Goal: Information Seeking & Learning: Learn about a topic

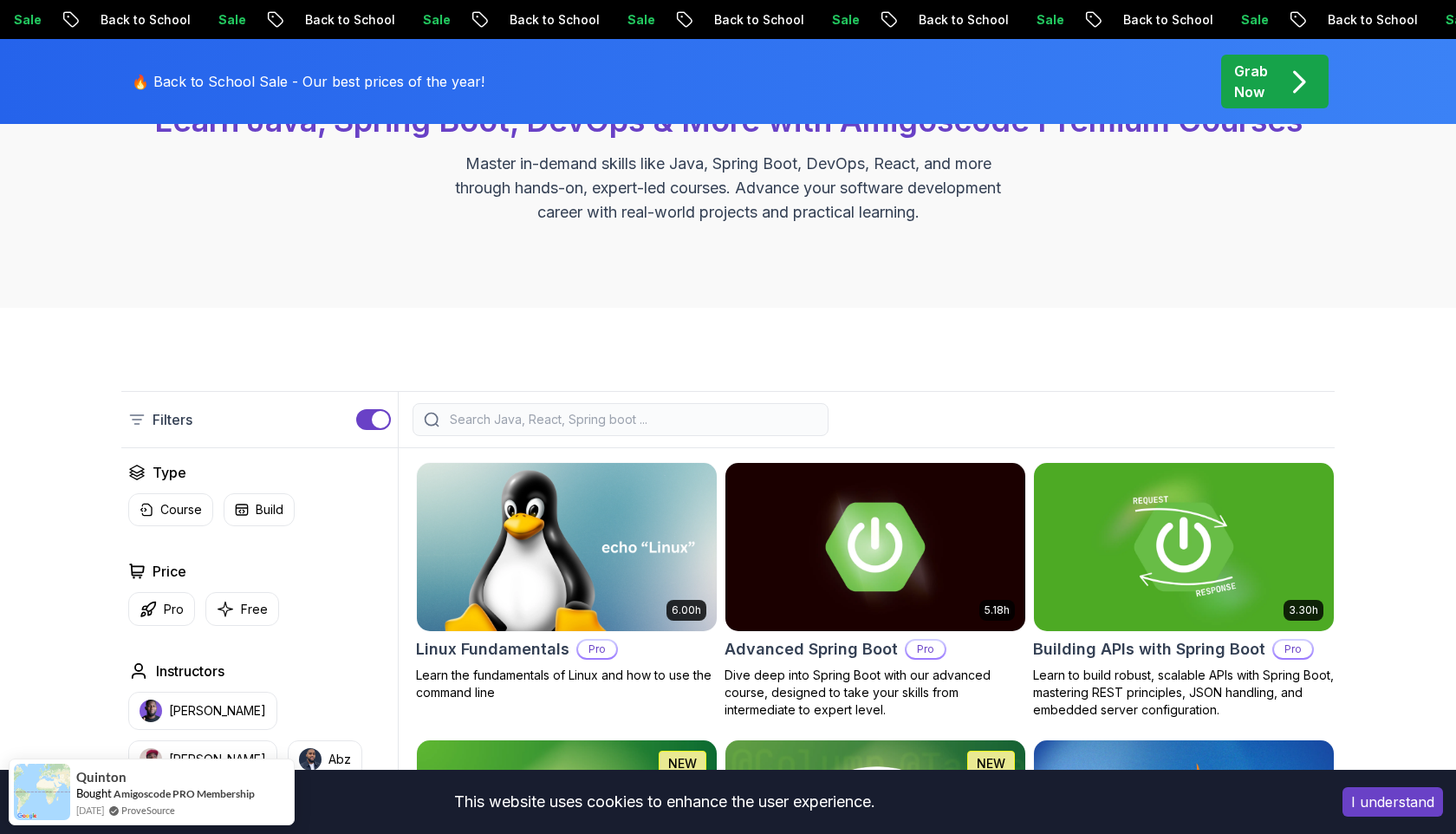
scroll to position [192, 0]
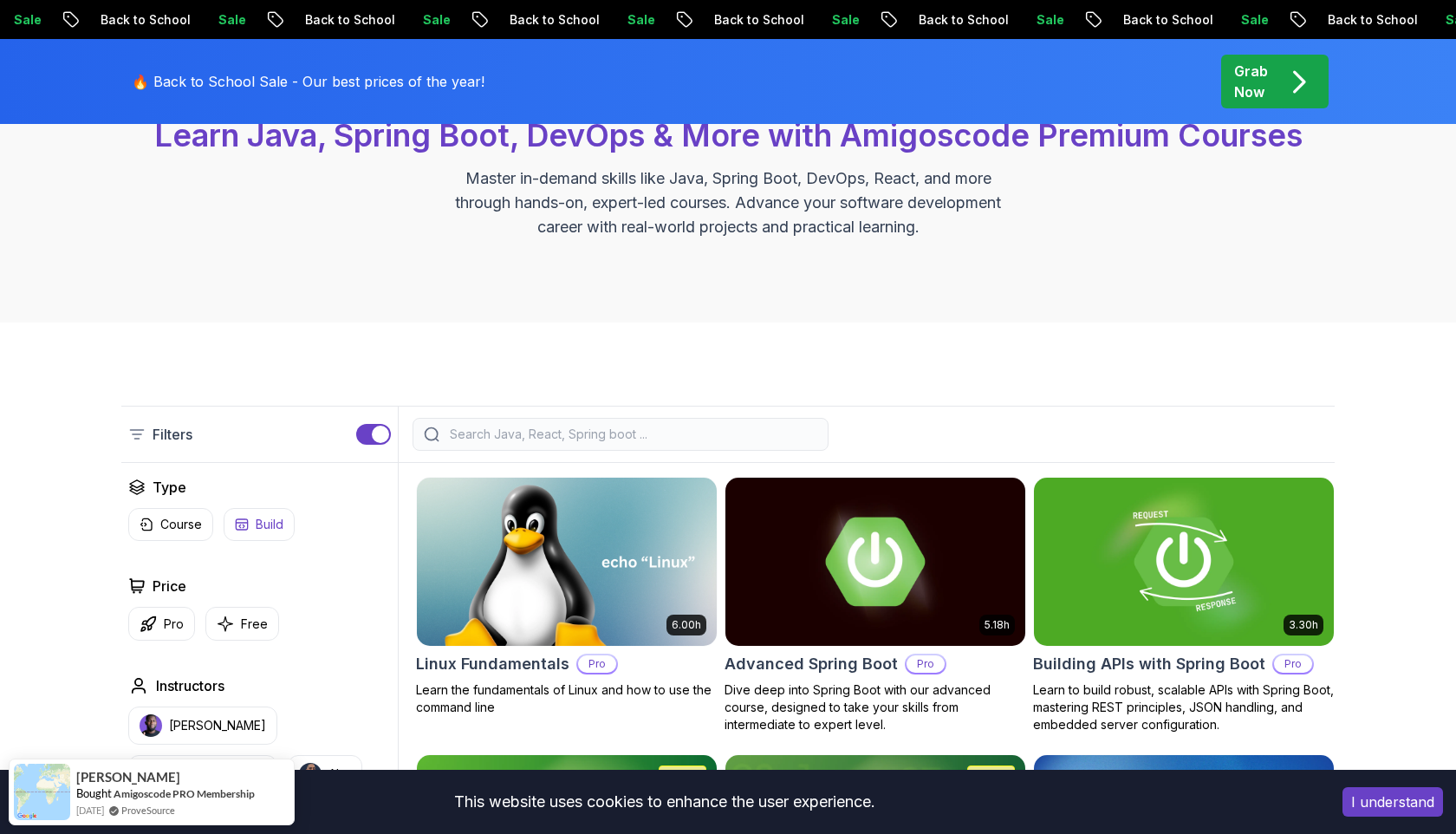
click at [275, 522] on p "Build" at bounding box center [269, 524] width 28 height 17
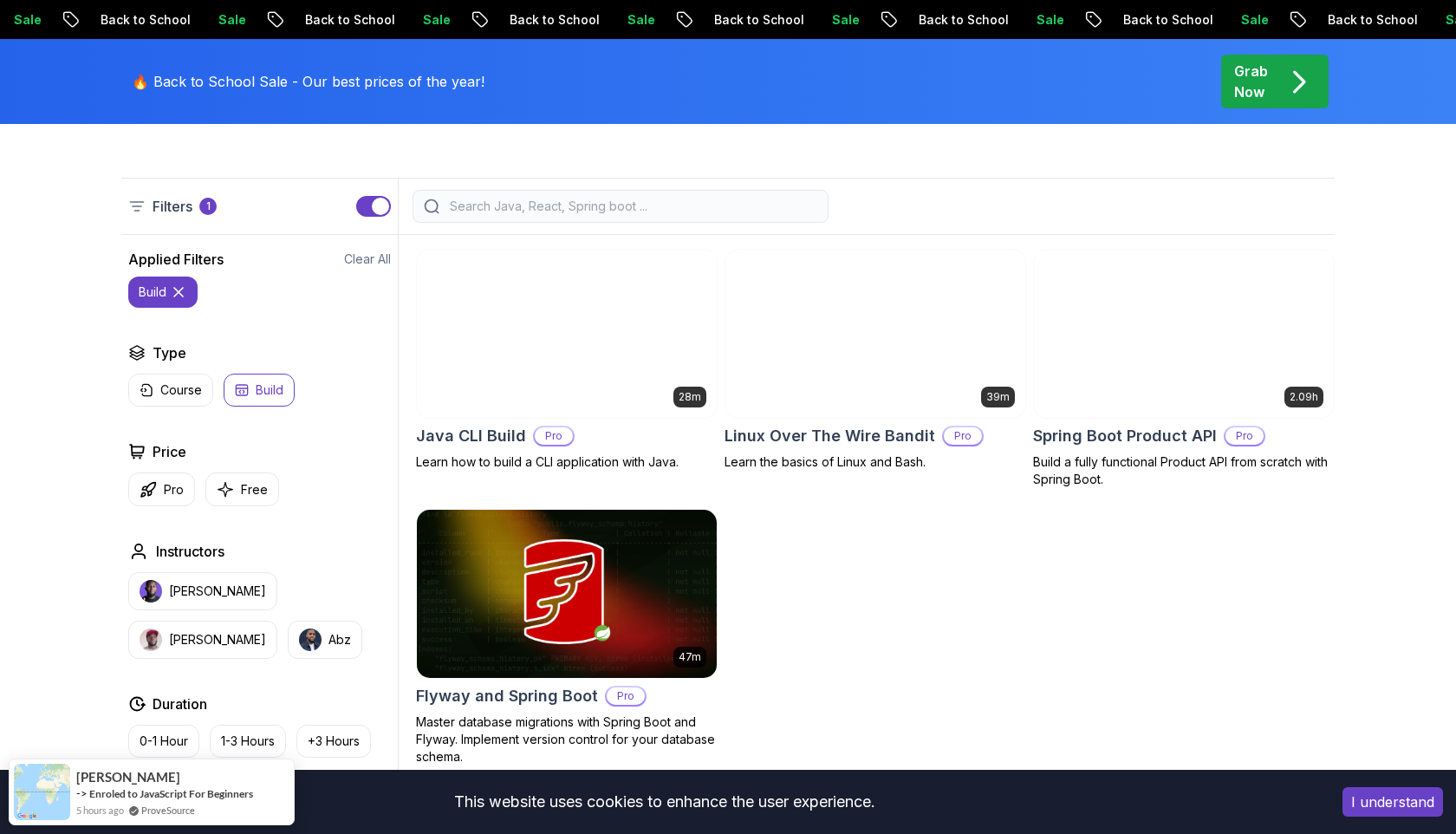
scroll to position [421, 0]
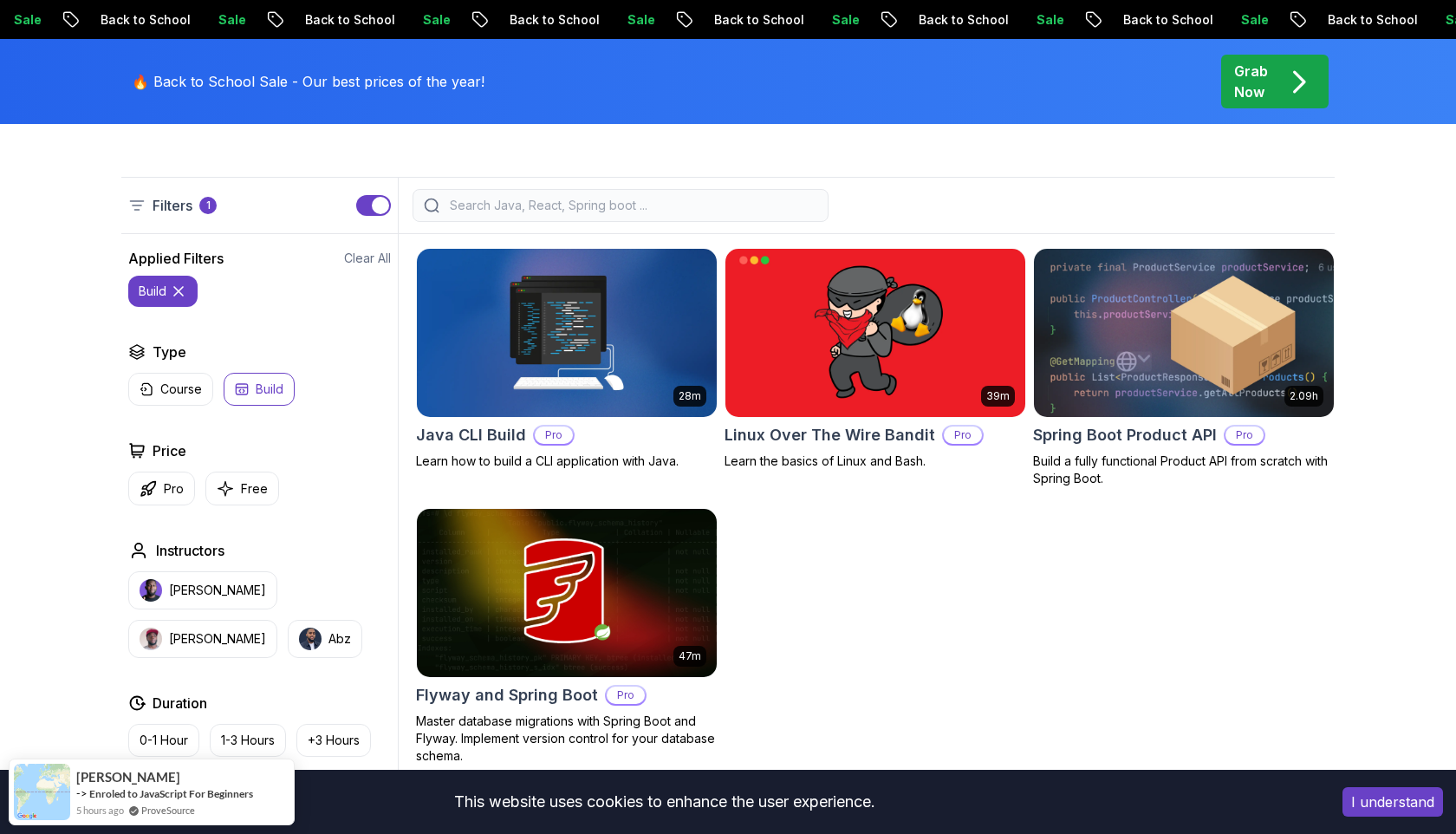
click at [1106, 341] on img at bounding box center [1182, 332] width 314 height 176
click at [183, 292] on icon at bounding box center [179, 291] width 17 height 17
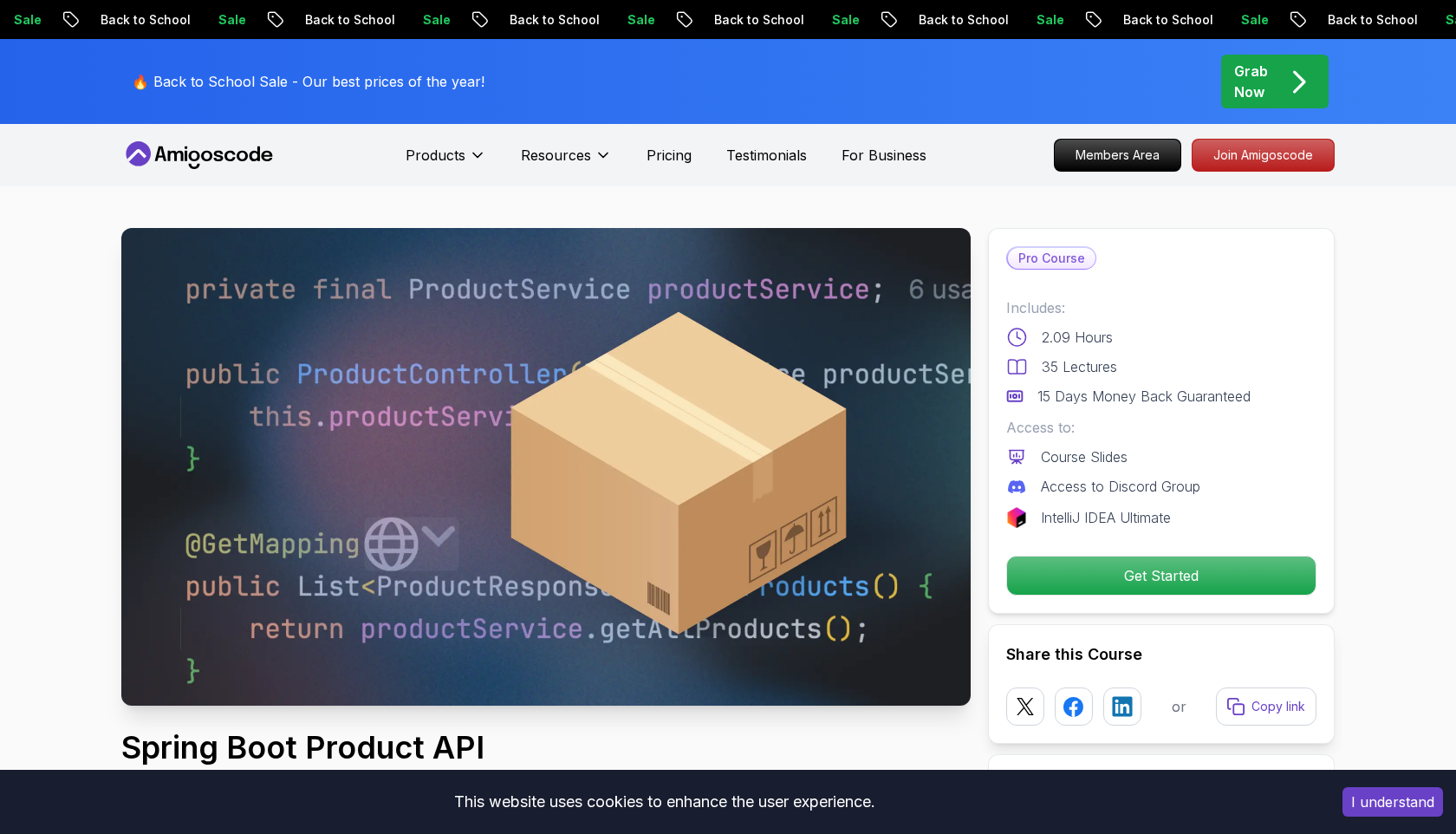
click at [624, 480] on img at bounding box center [546, 466] width 849 height 478
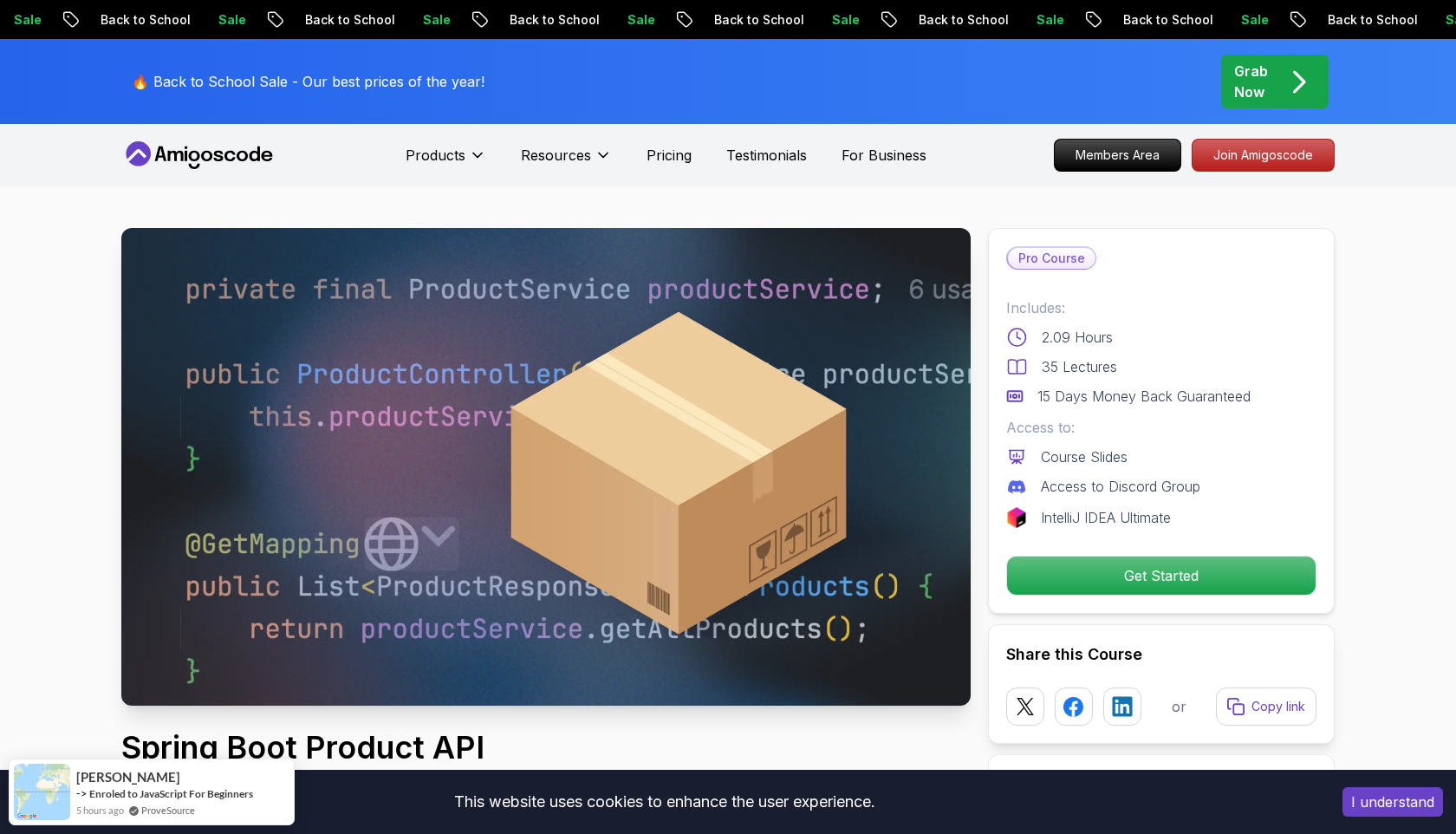
click at [474, 518] on img at bounding box center [546, 466] width 849 height 478
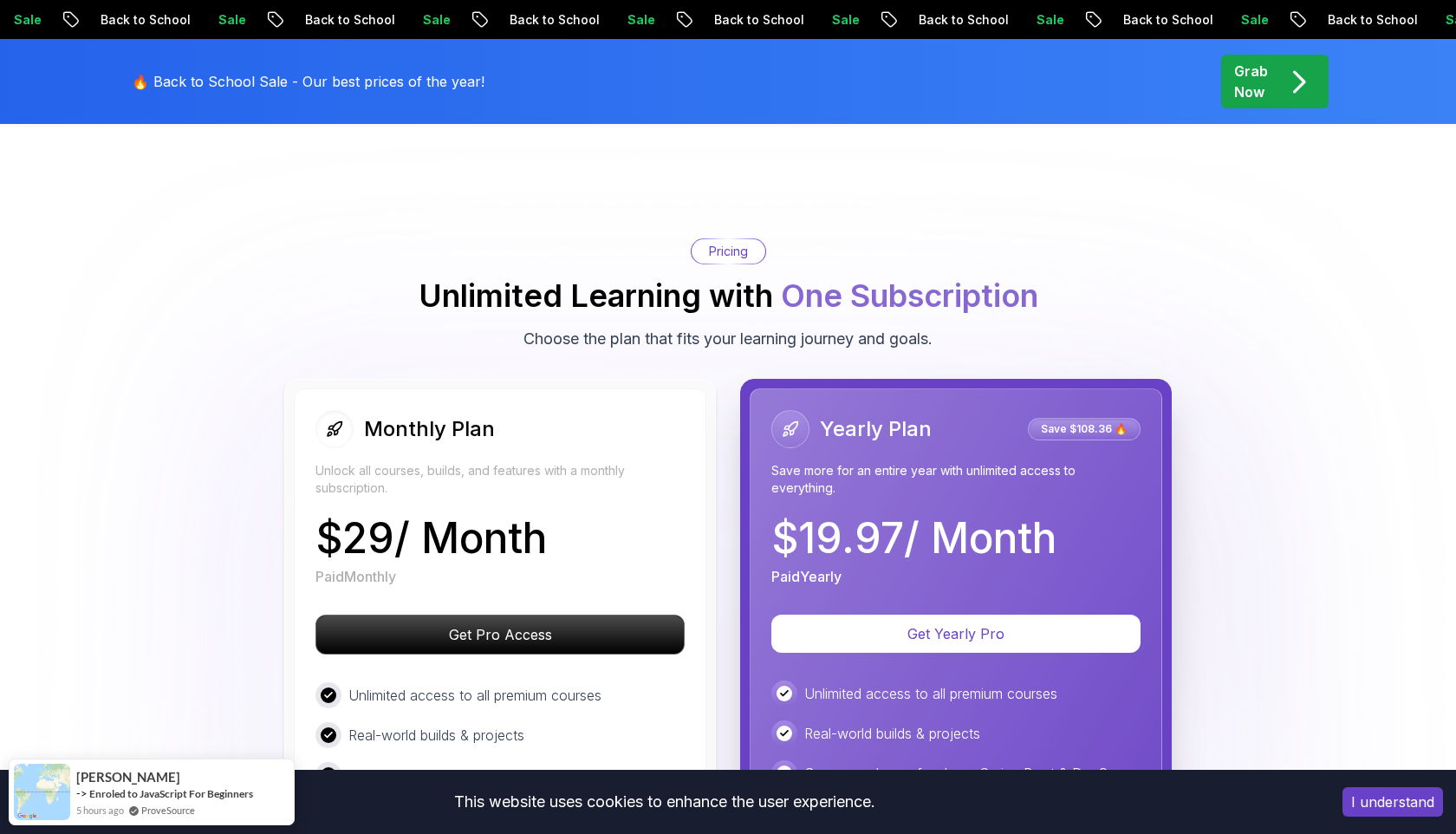
scroll to position [3315, 0]
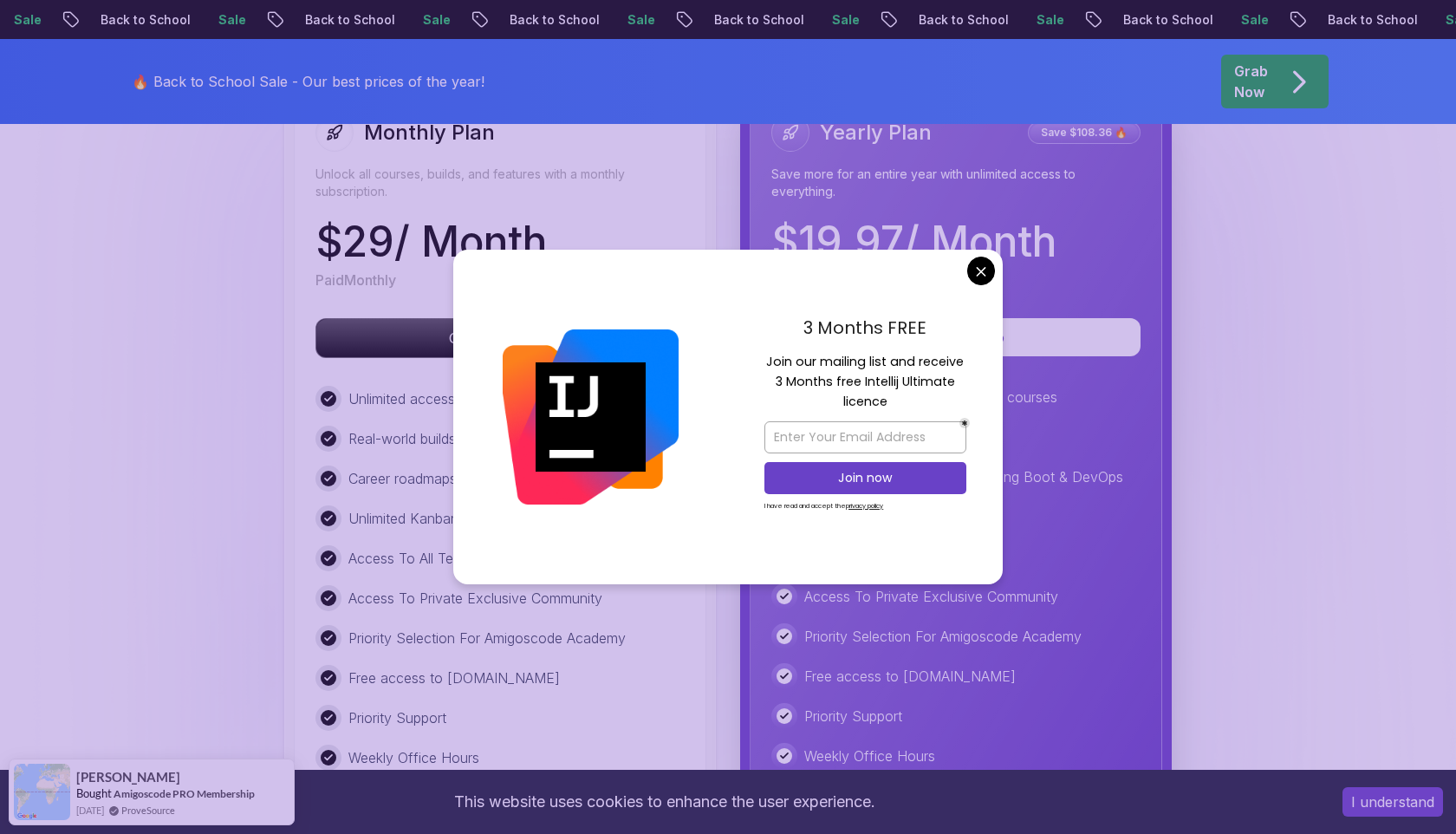
click at [974, 240] on p "$ 19.97 / Month" at bounding box center [914, 242] width 285 height 42
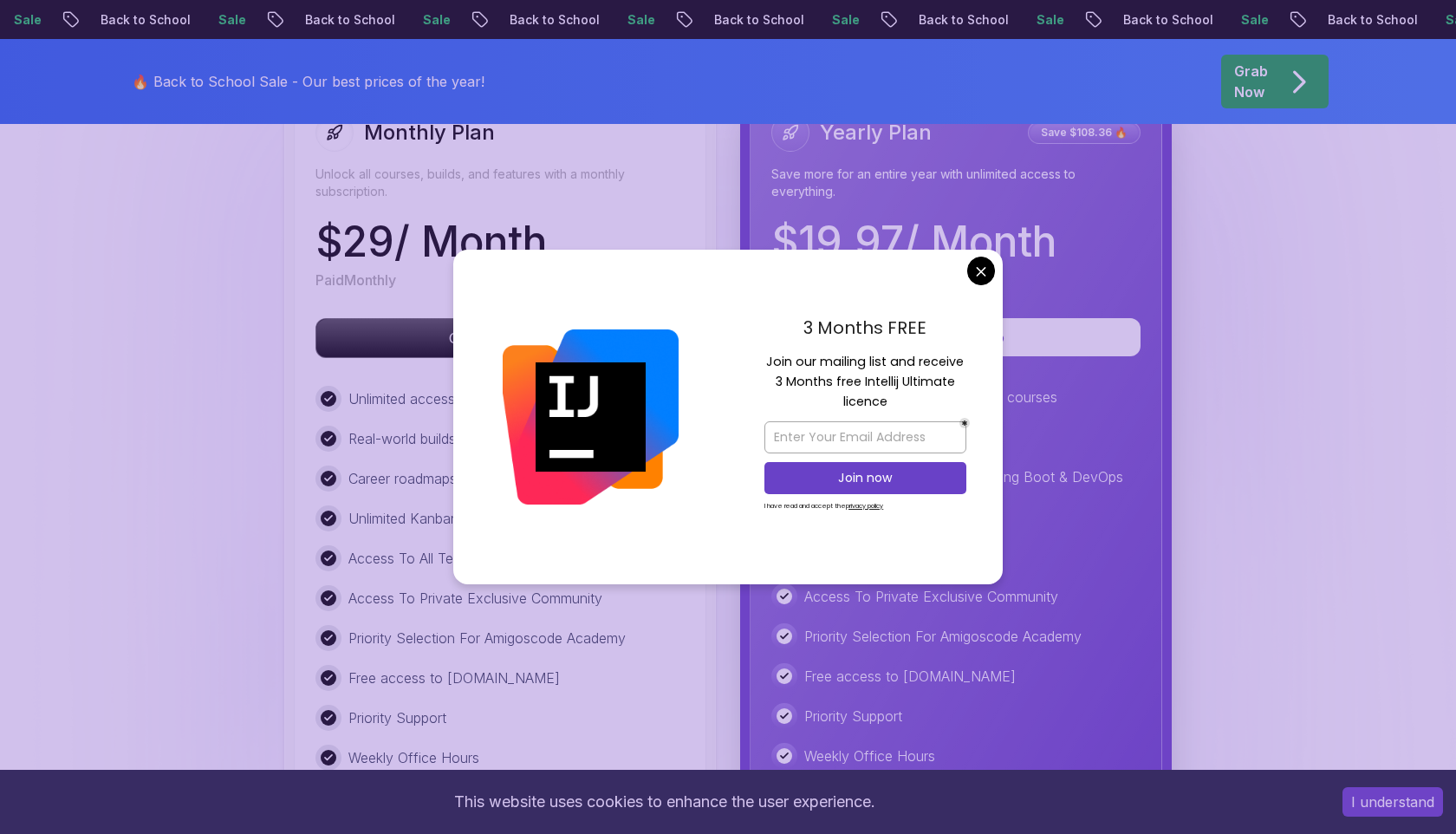
click at [973, 262] on body "Sale Back to School Sale Back to School Sale Back to School Sale Back to School…" at bounding box center [728, 288] width 1456 height 7207
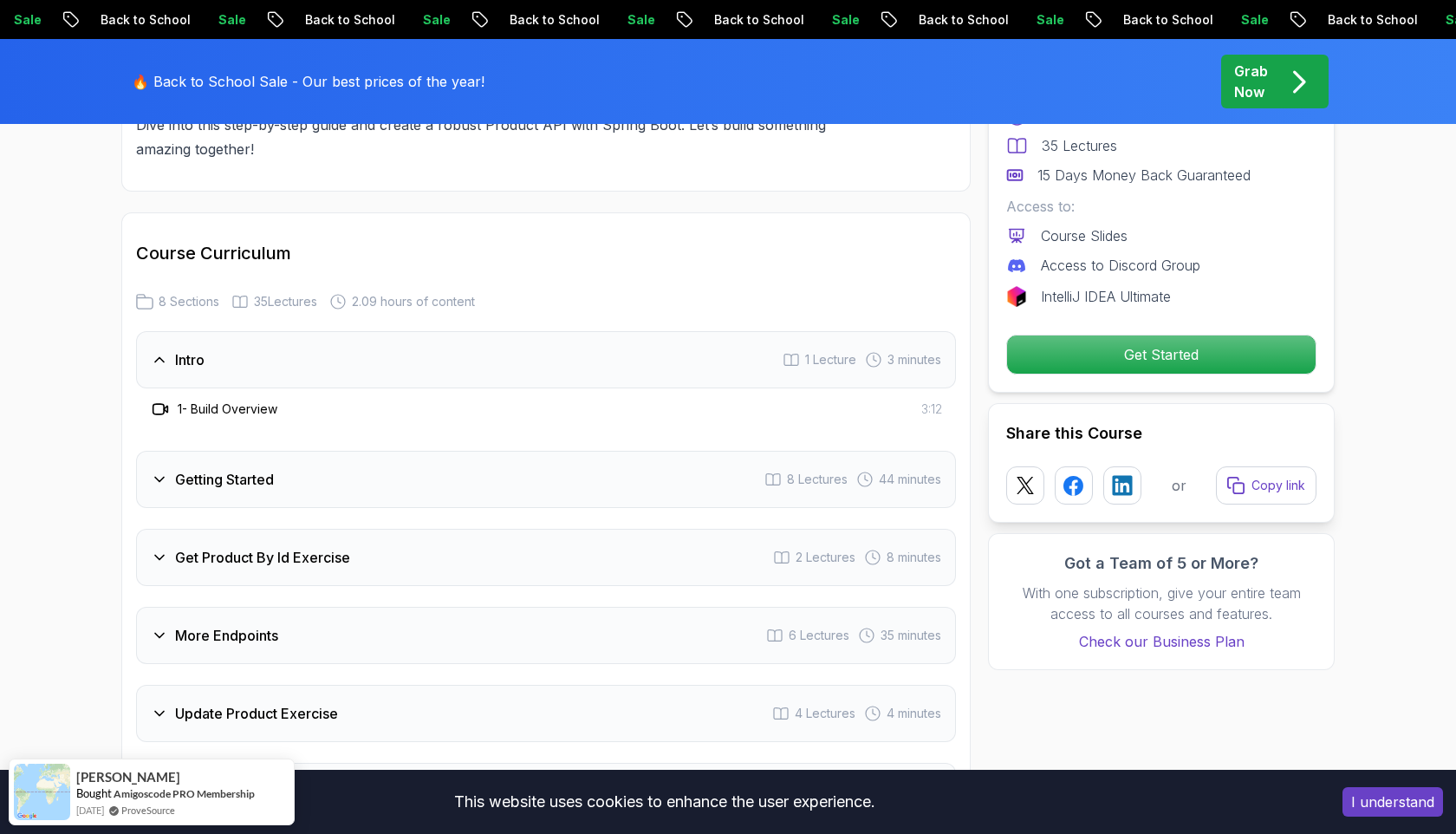
scroll to position [2016, 0]
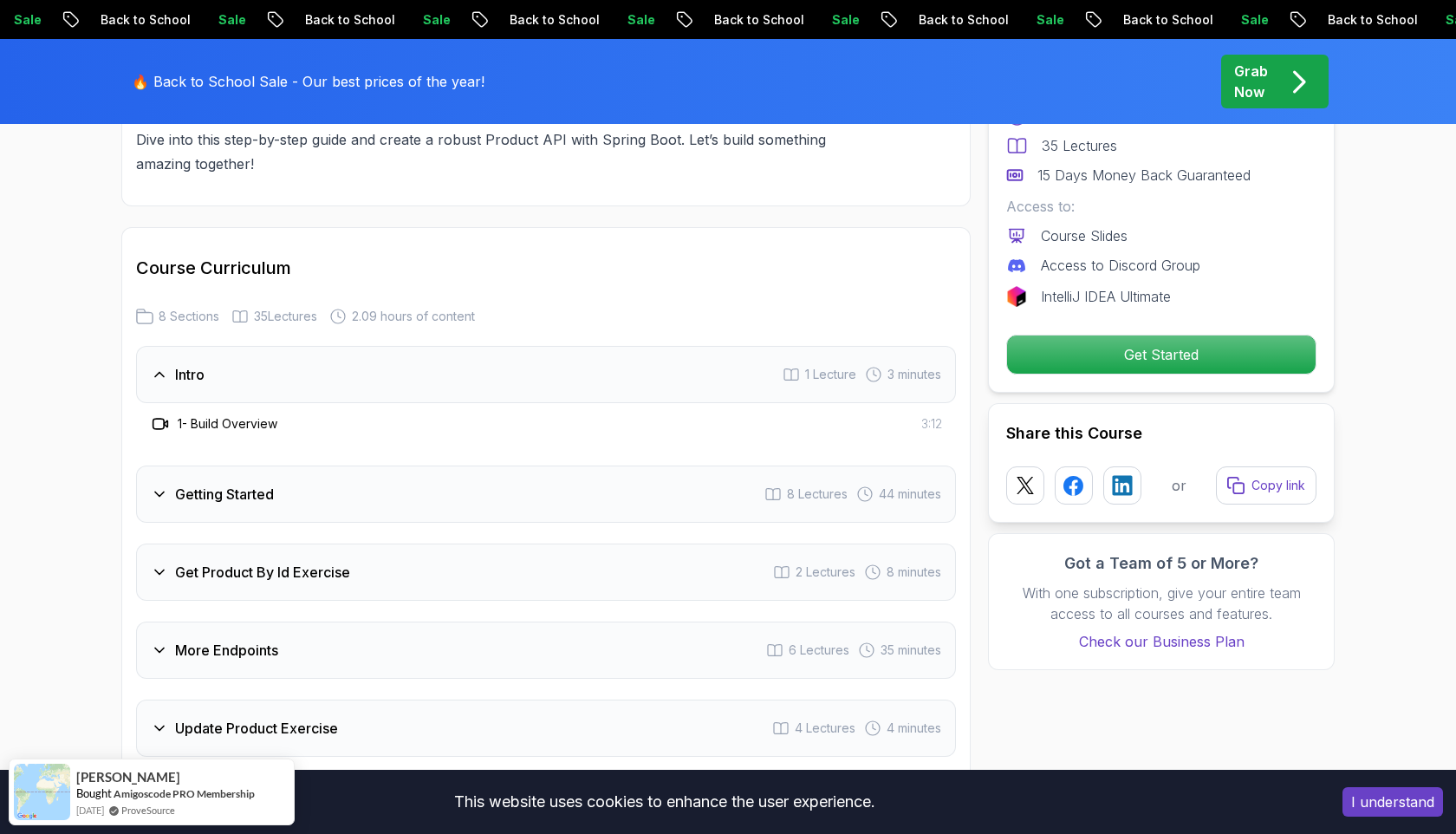
click at [277, 415] on h3 "1 - Build Overview" at bounding box center [227, 424] width 100 height 17
click at [255, 480] on div "Getting Started 8 Lectures 44 minutes" at bounding box center [545, 494] width 820 height 57
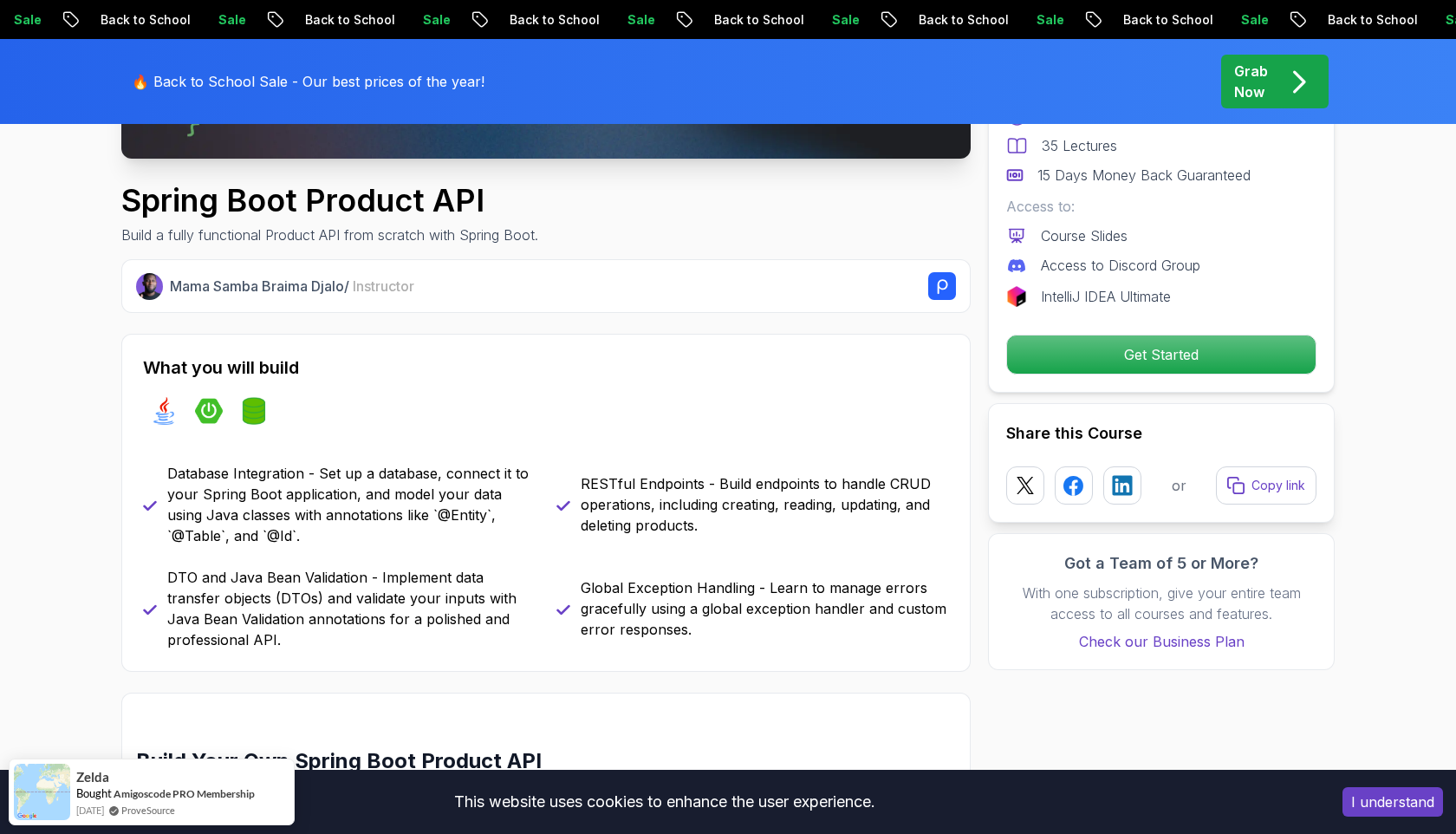
scroll to position [131, 0]
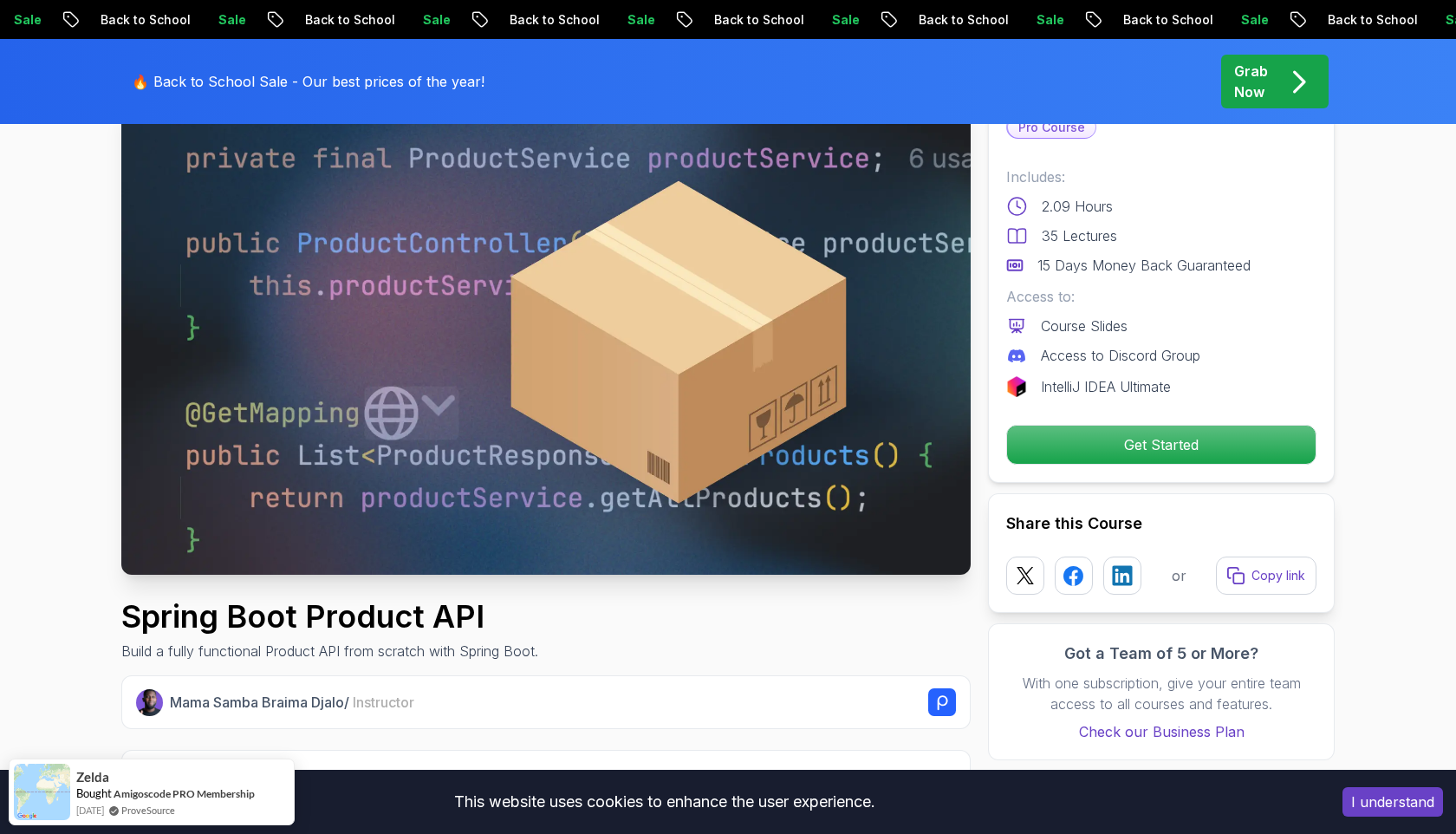
click at [272, 607] on h1 "Spring Boot Product API" at bounding box center [330, 616] width 417 height 34
copy h1 "Spring Boot Product API"
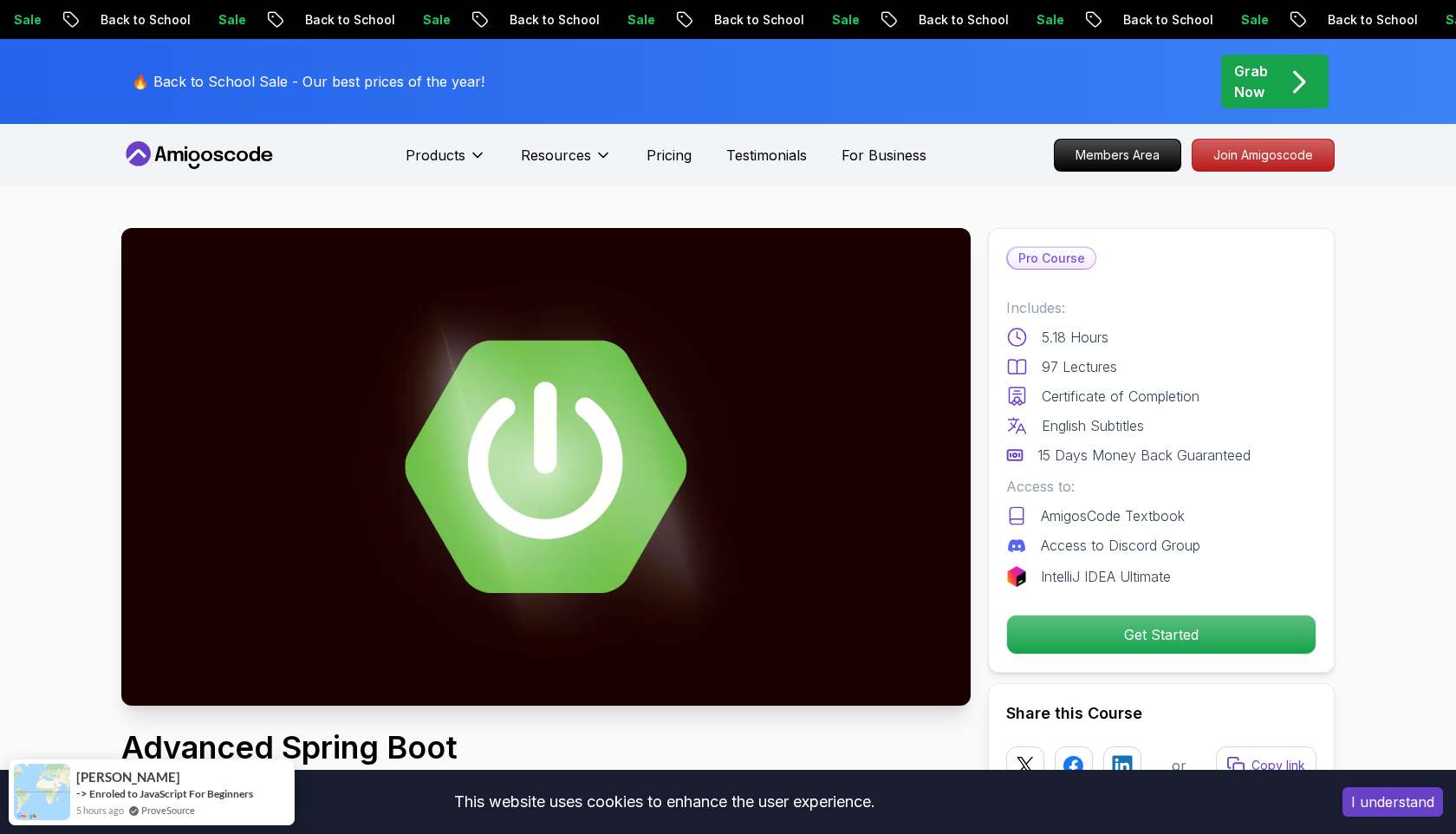
click at [682, 462] on img at bounding box center [546, 466] width 849 height 478
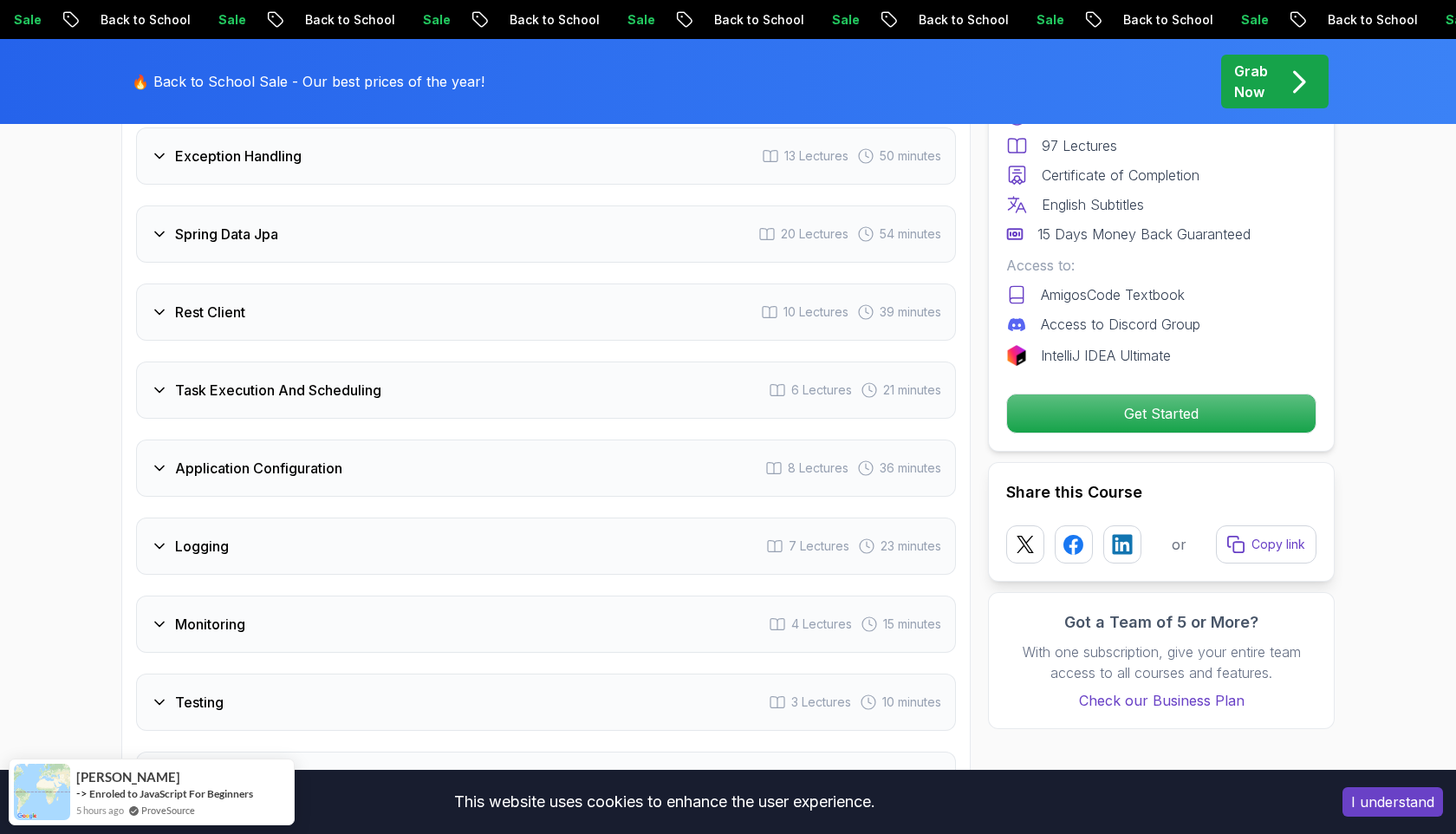
scroll to position [3396, 0]
